Goal: Find specific page/section: Locate item on page

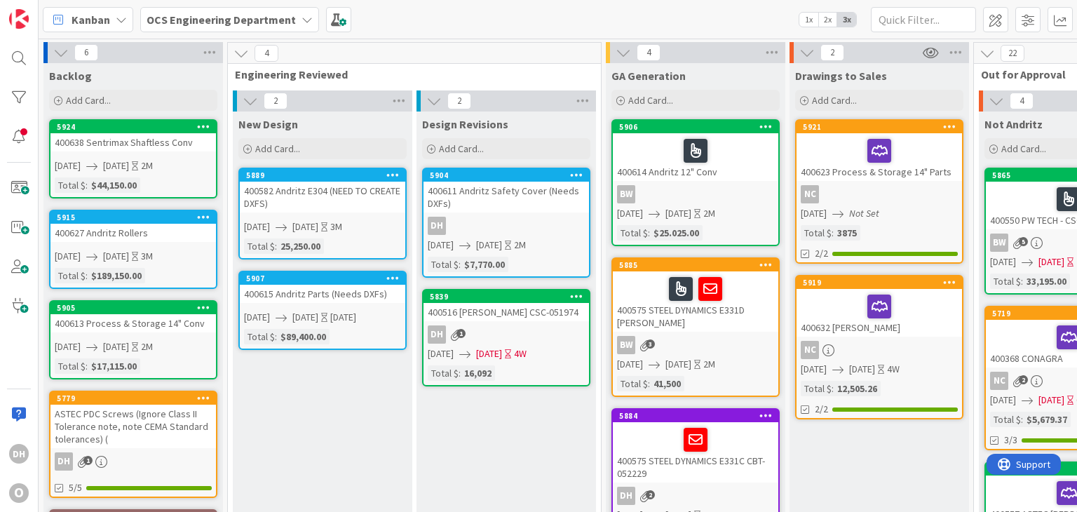
scroll to position [0, 311]
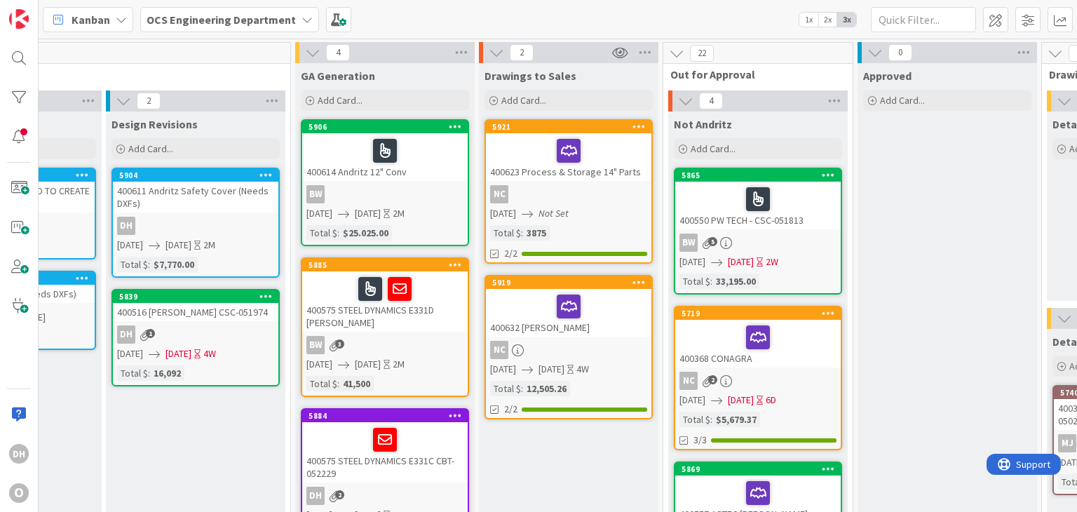
click at [820, 242] on div "BW 5" at bounding box center [757, 243] width 165 height 18
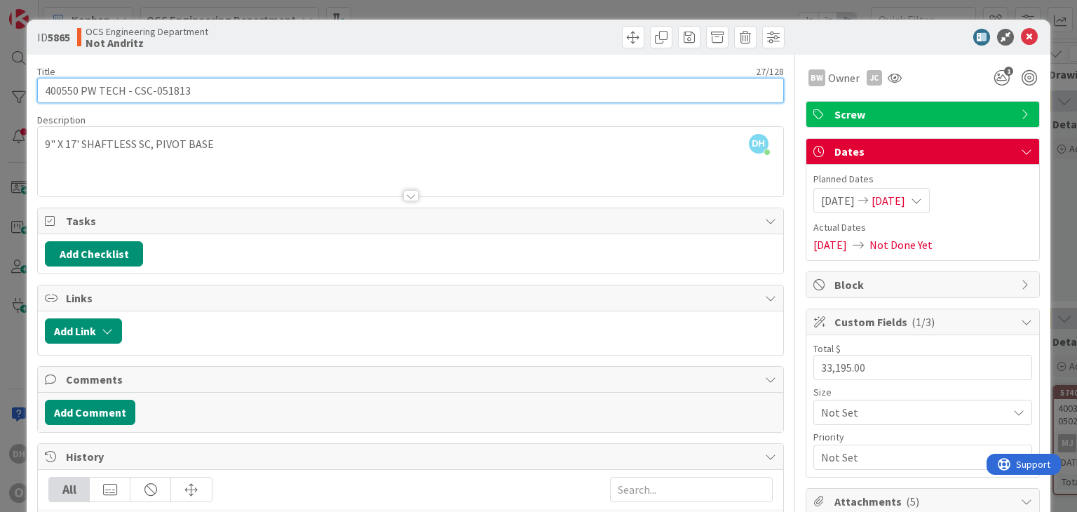
drag, startPoint x: 200, startPoint y: 96, endPoint x: 133, endPoint y: 94, distance: 66.7
click at [133, 94] on input "400550 PW TECH - CSC-051813" at bounding box center [410, 90] width 746 height 25
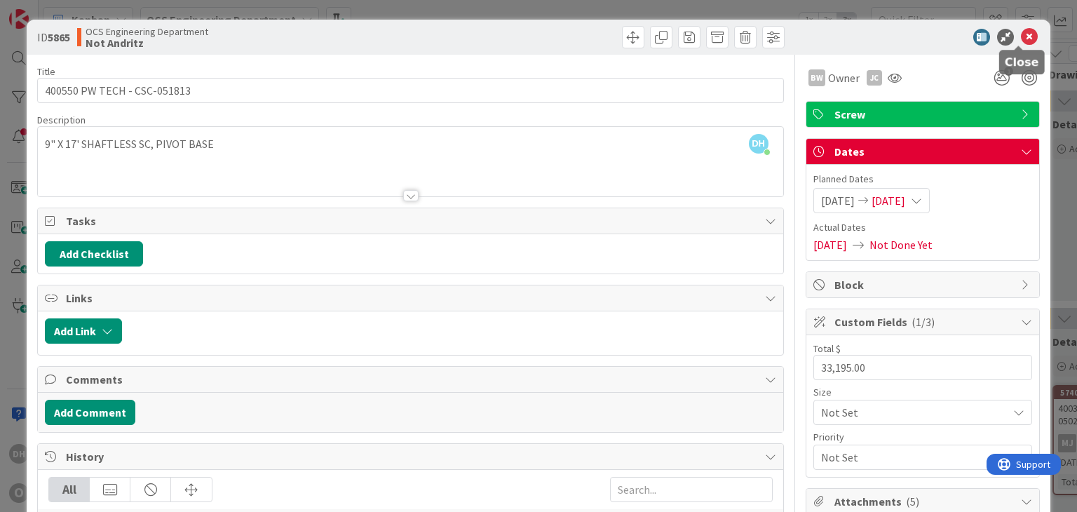
click at [1022, 32] on icon at bounding box center [1029, 37] width 17 height 17
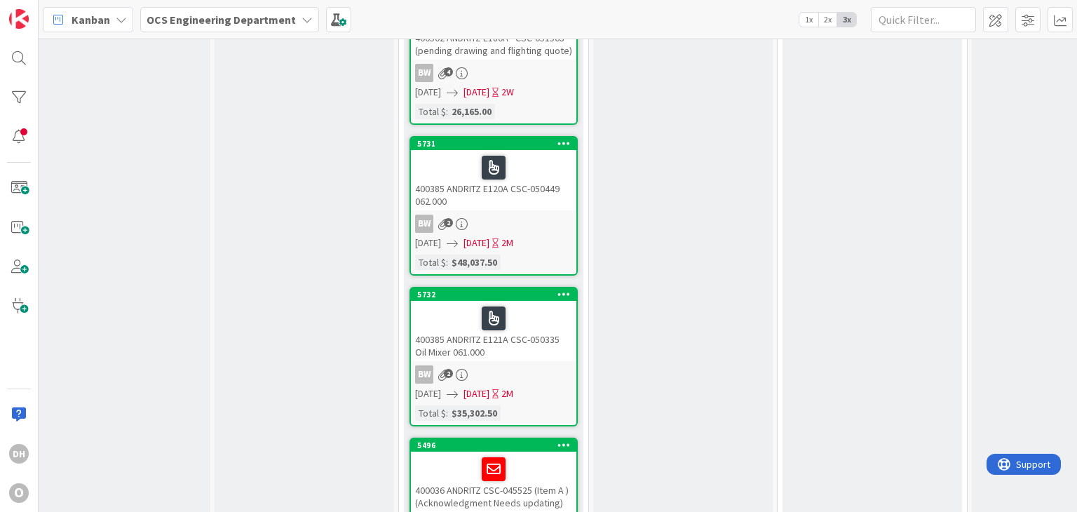
scroll to position [1738, 575]
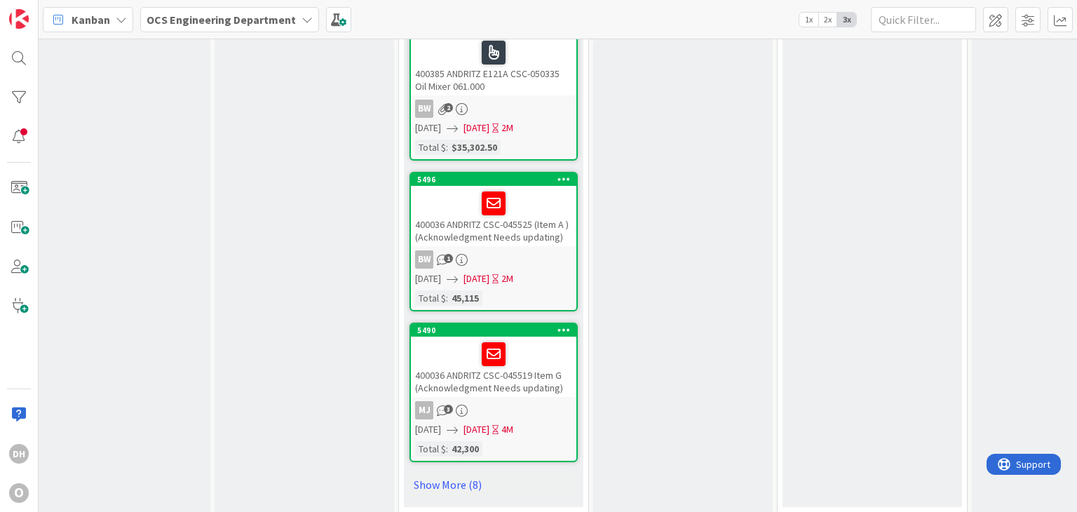
click at [506, 221] on div "400036 ANDRITZ CSC-045525 (Item A ) (Acknowledgment Needs updating)" at bounding box center [493, 216] width 165 height 60
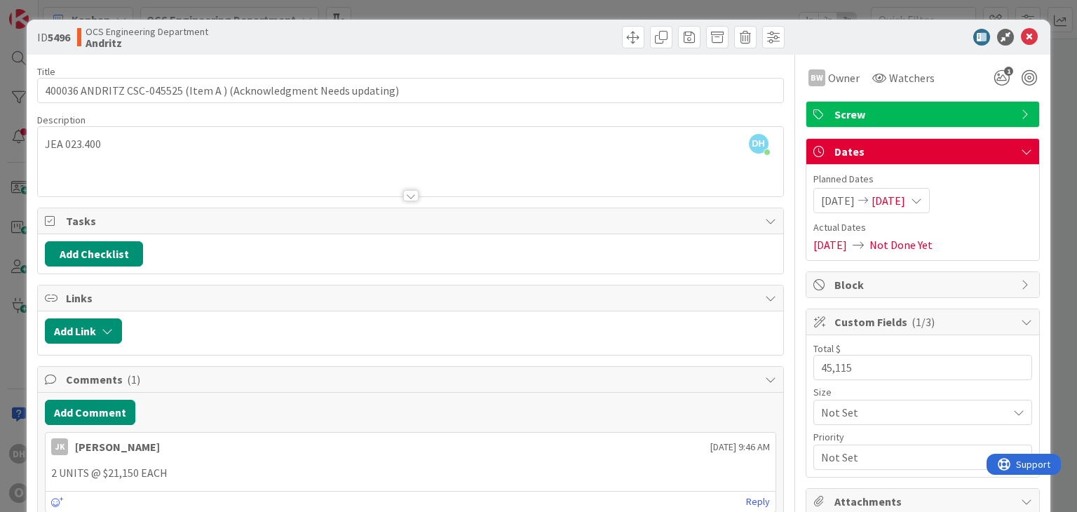
click at [1025, 37] on icon at bounding box center [1029, 37] width 17 height 17
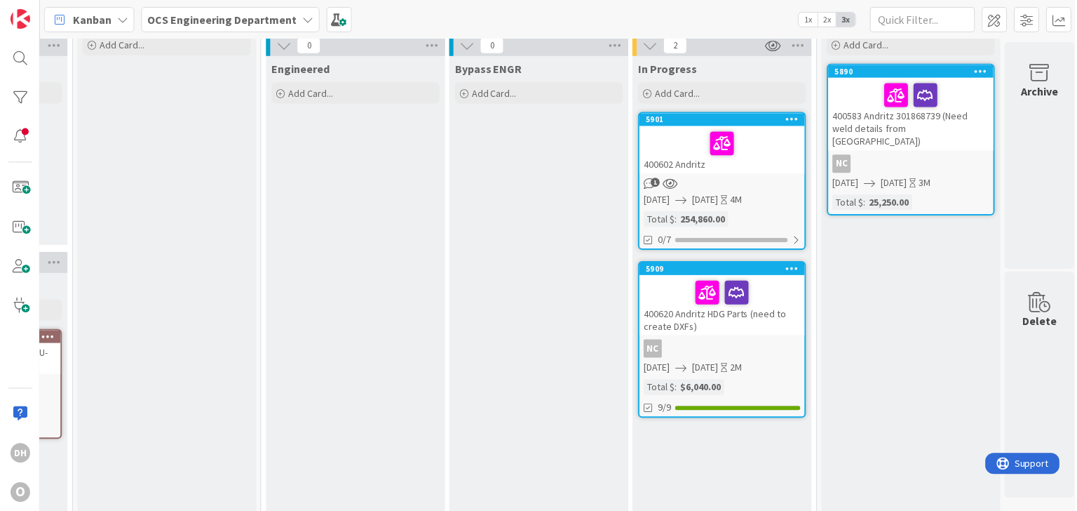
scroll to position [55, 1454]
